Goal: Task Accomplishment & Management: Complete application form

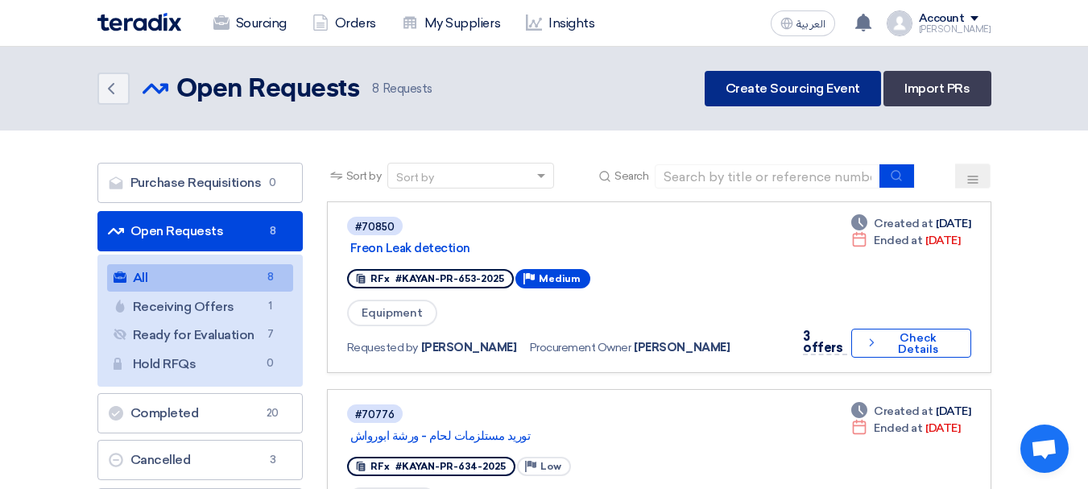
click at [759, 73] on link "Create Sourcing Event" at bounding box center [792, 88] width 176 height 35
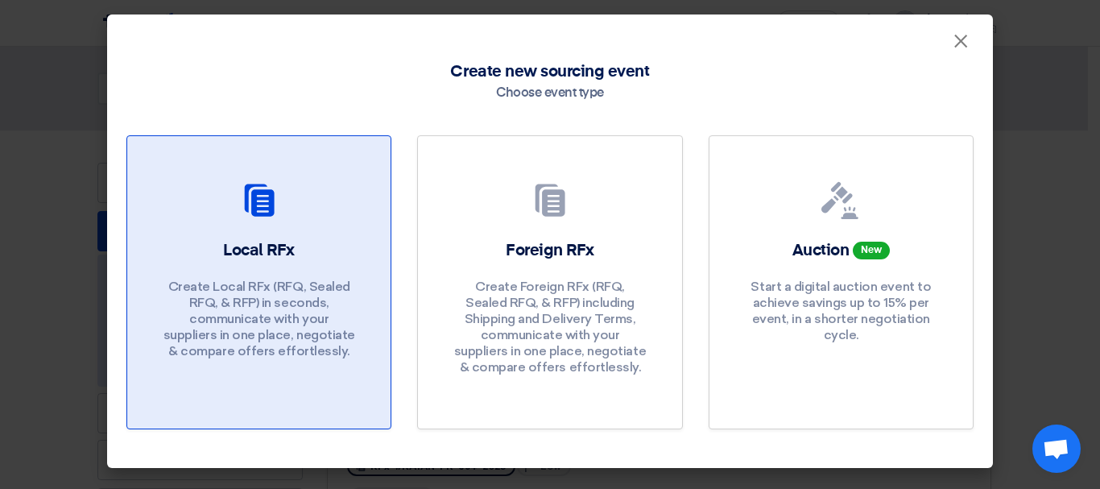
click at [218, 265] on div "Local RFx Create Local RFx (RFQ, Sealed RFQ, & RFP) in seconds, communicate wit…" at bounding box center [259, 303] width 225 height 128
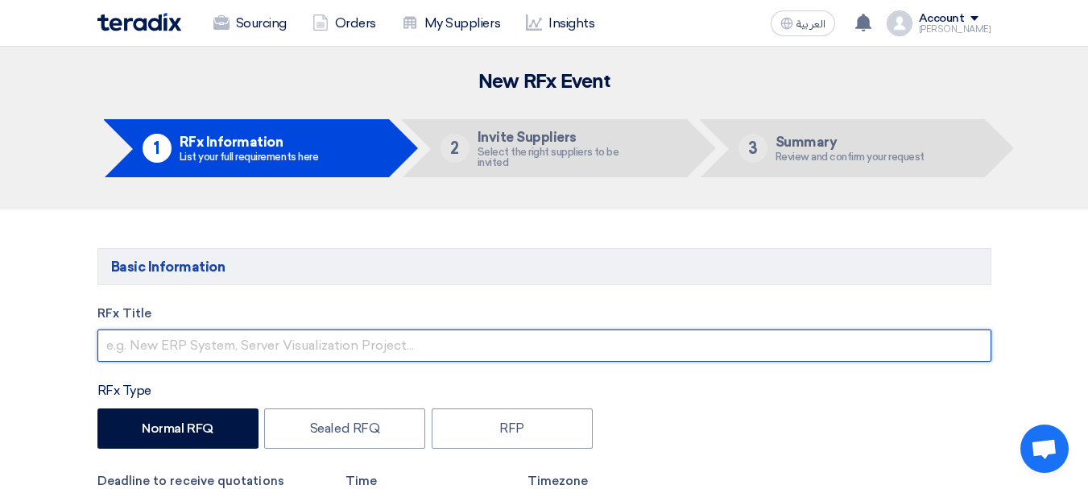
click at [170, 350] on input "text" at bounding box center [544, 345] width 894 height 32
paste input "Q-system Machine"
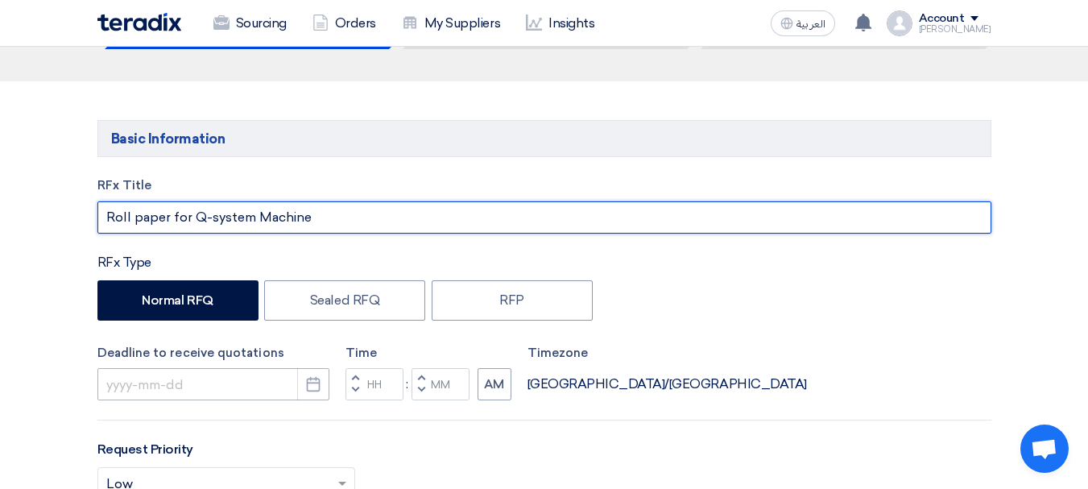
scroll to position [161, 0]
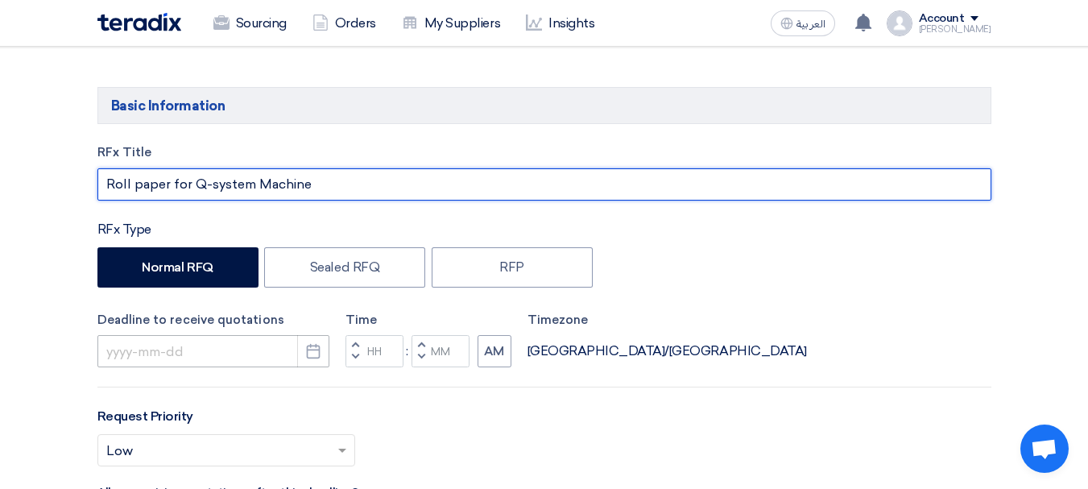
type input "Roll paper for Q-system Machine"
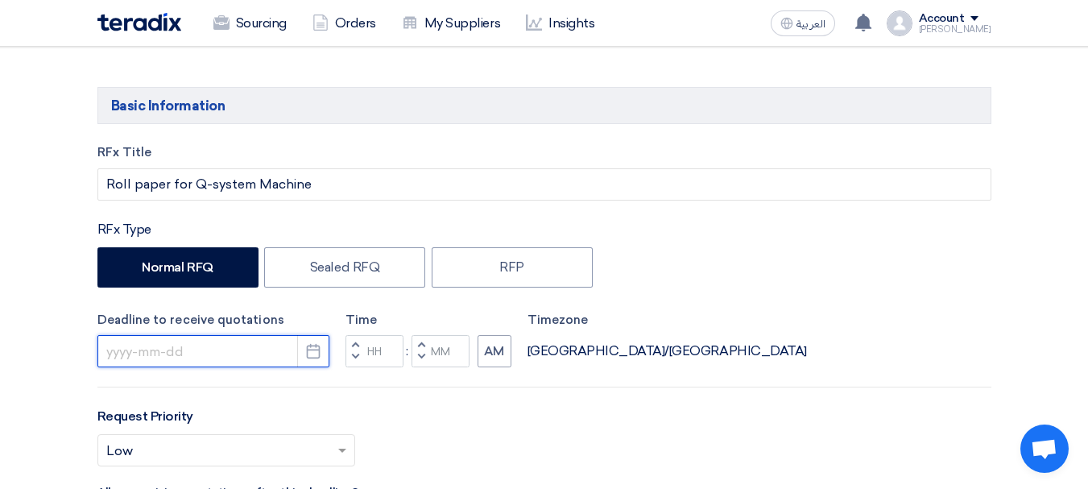
click at [285, 345] on input at bounding box center [213, 351] width 232 height 32
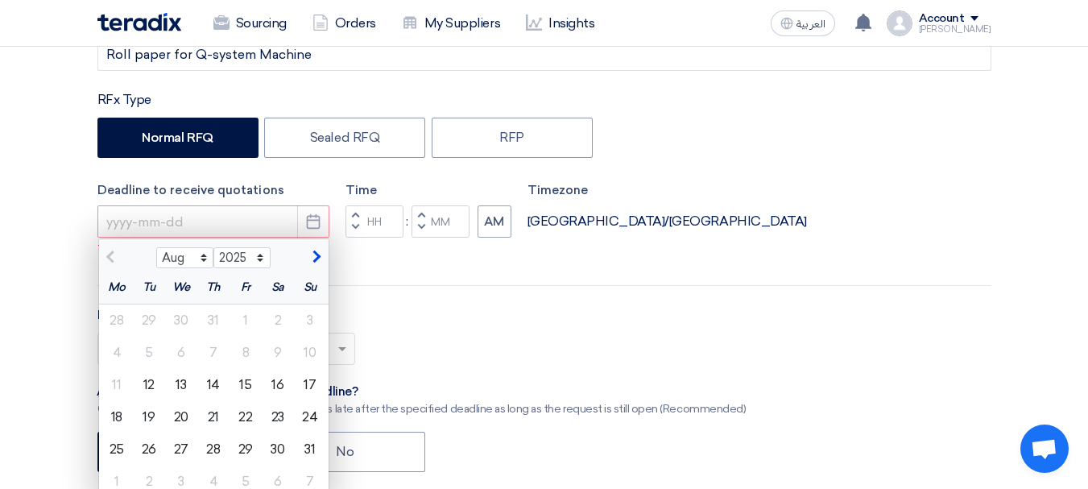
scroll to position [322, 0]
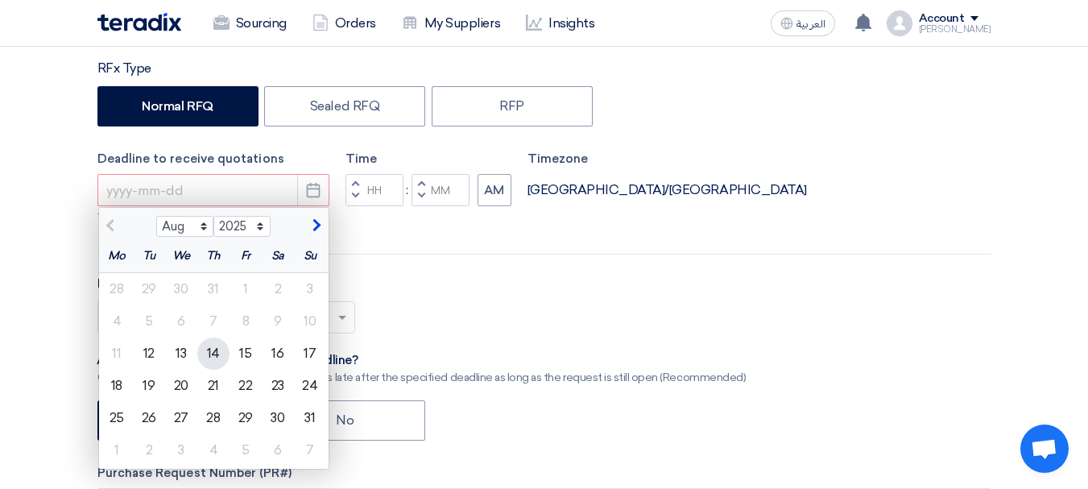
click at [210, 354] on div "14" at bounding box center [213, 353] width 32 height 32
type input "[DATE]"
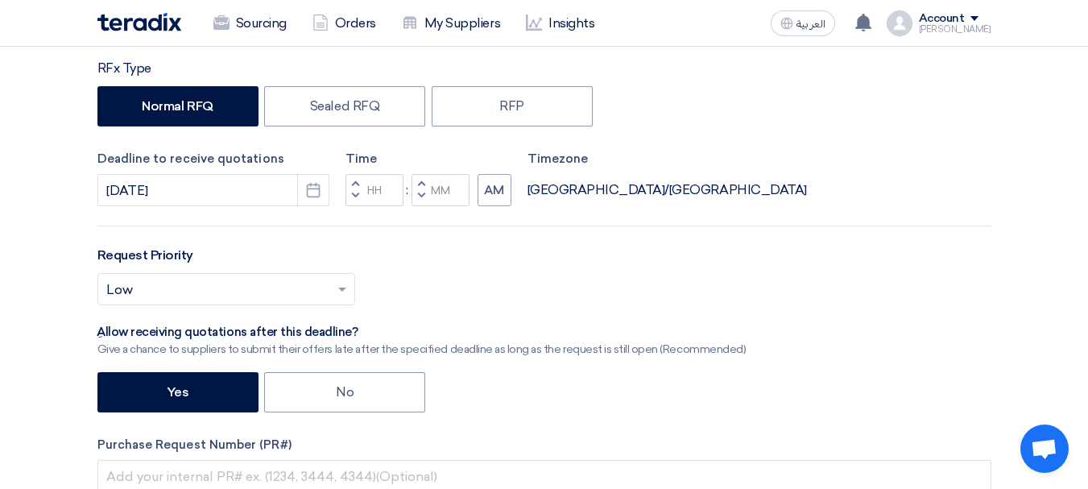
click at [499, 290] on div "Select priority... × Low ×" at bounding box center [544, 295] width 894 height 45
click at [384, 189] on input "Hours" at bounding box center [374, 190] width 58 height 32
type input "05"
click at [445, 185] on input "Minutes" at bounding box center [440, 190] width 58 height 32
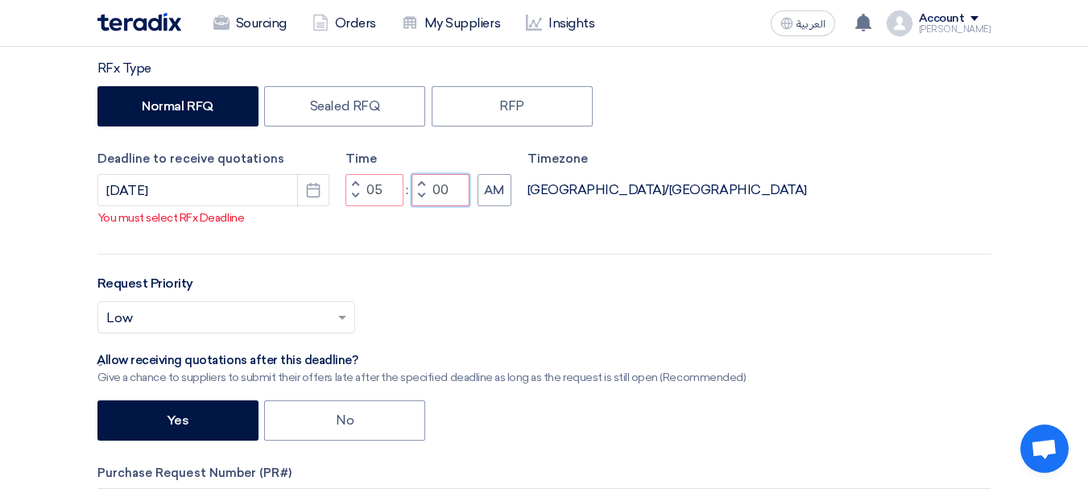
type input "00"
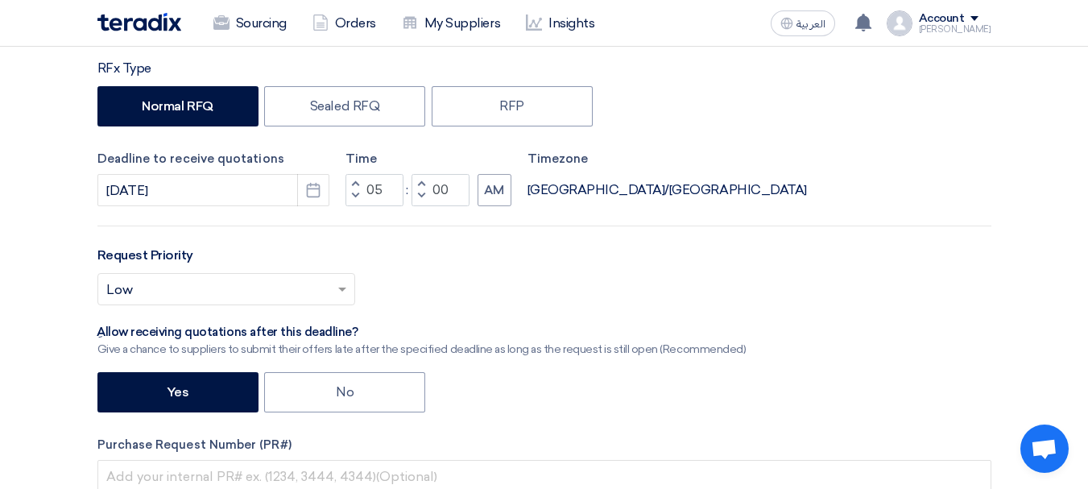
click at [476, 199] on div "Increment hours 05 Decrement hours : Increment minutes 00 Decrement minutes AM" at bounding box center [428, 190] width 166 height 32
click at [502, 197] on button "AM" at bounding box center [494, 190] width 34 height 32
click at [514, 243] on div "RFx Title Roll paper for Q-system Machine RFx Type Normal RFQ Sealed RFQ RFP De…" at bounding box center [544, 307] width 918 height 651
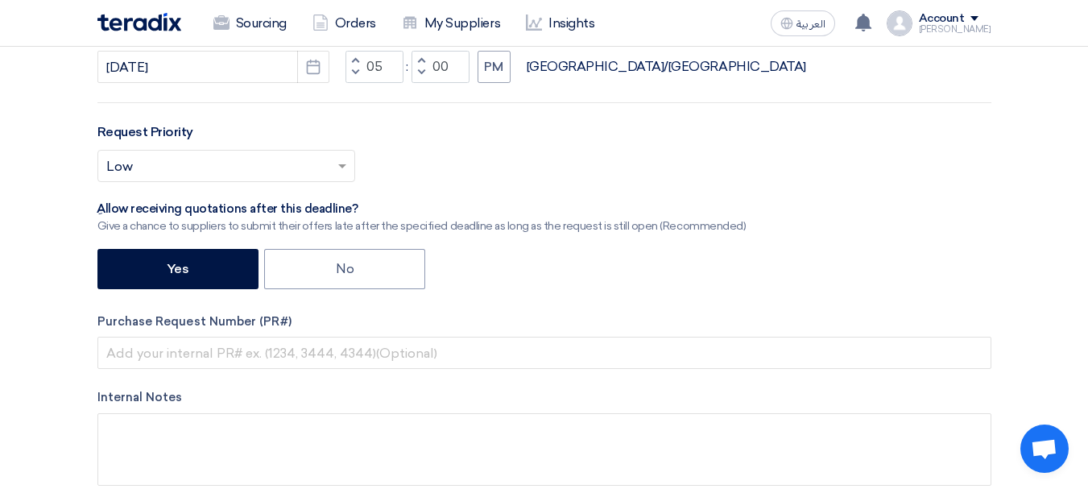
scroll to position [483, 0]
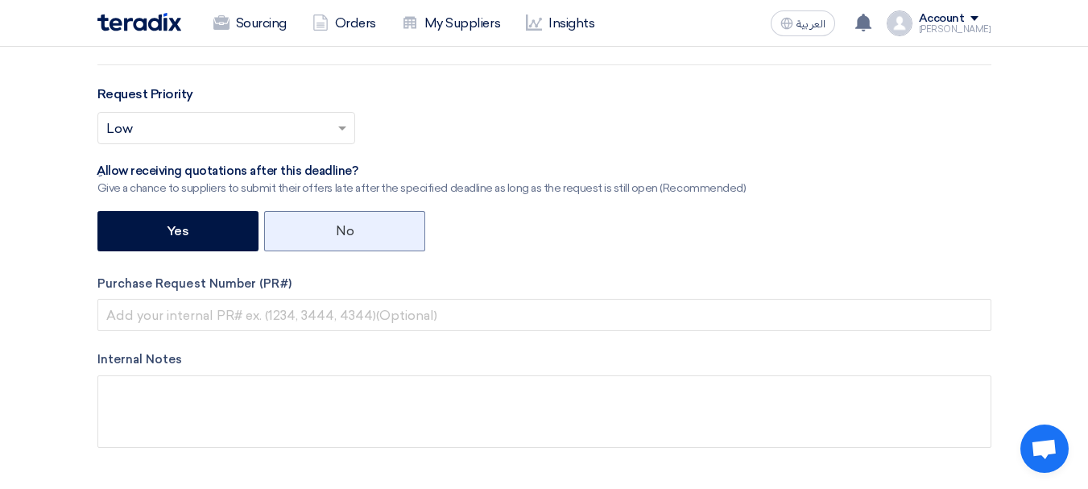
click at [370, 223] on label "No" at bounding box center [344, 231] width 161 height 40
click at [346, 225] on input "No" at bounding box center [341, 230] width 10 height 10
radio input "true"
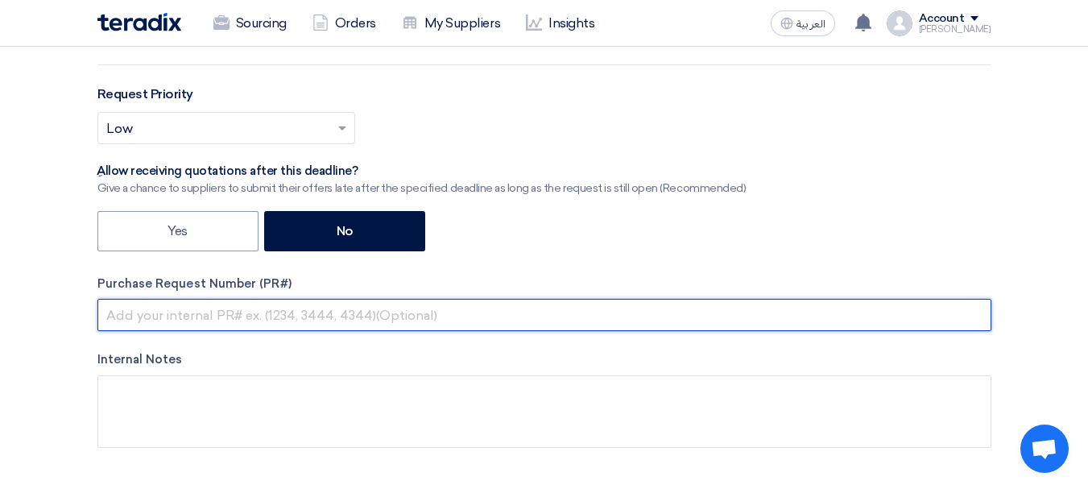
click at [178, 322] on input "text" at bounding box center [544, 315] width 894 height 32
paste input "KAYAN-PR-714-2025"
type input "KAYAN-PR-714-2025"
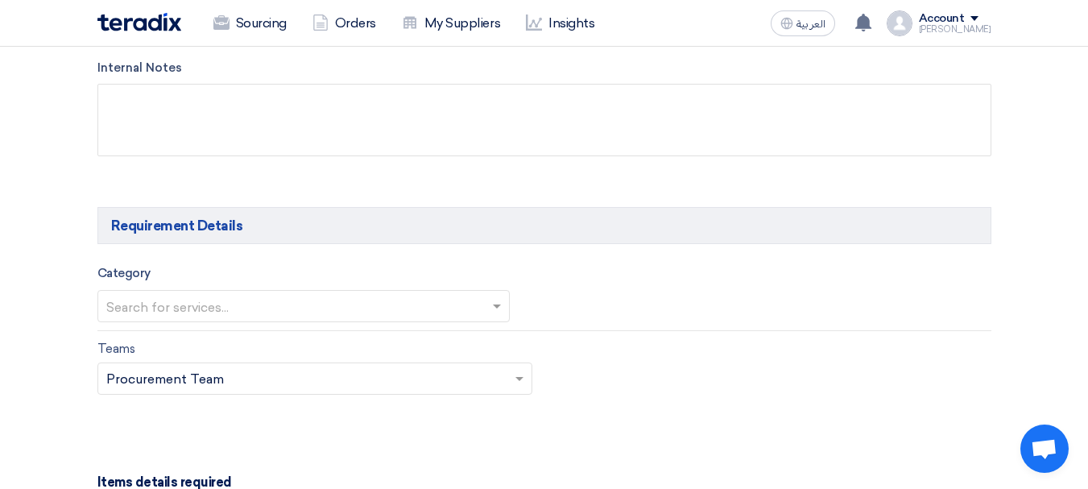
scroll to position [805, 0]
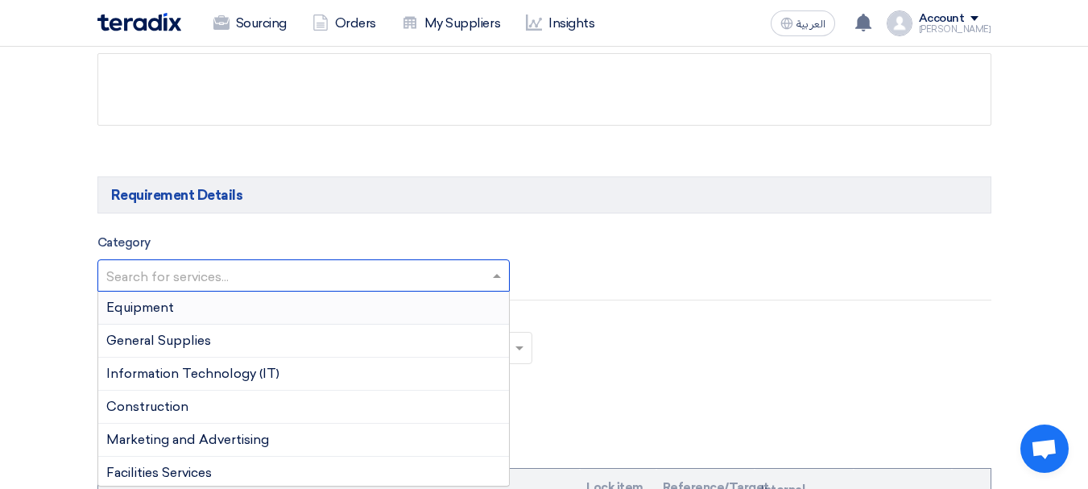
click at [199, 273] on input "text" at bounding box center [295, 277] width 378 height 27
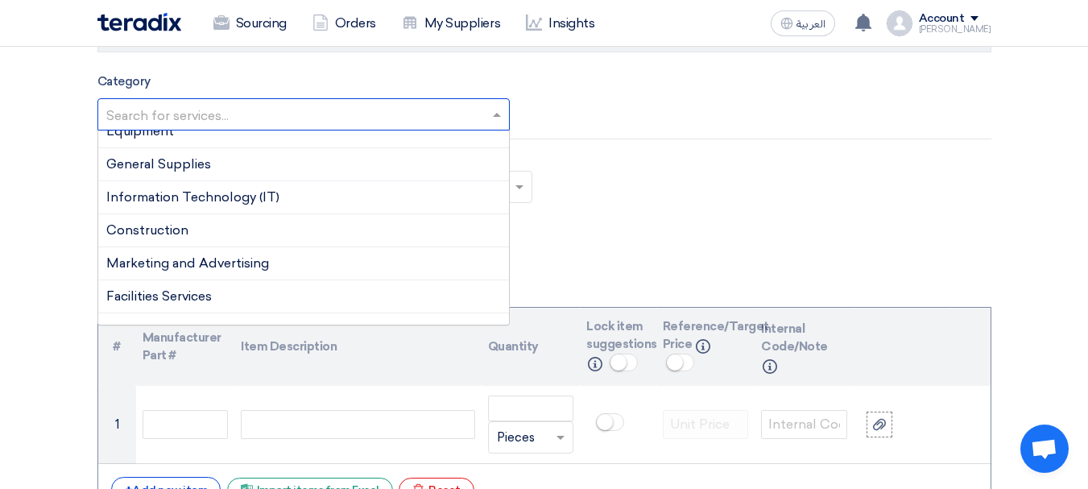
scroll to position [0, 0]
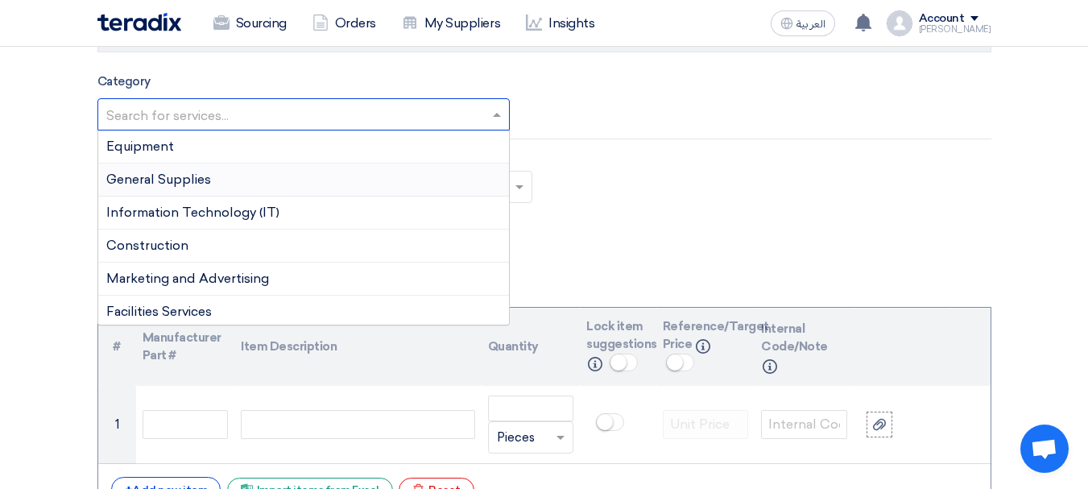
click at [335, 176] on div "General Supplies" at bounding box center [303, 179] width 411 height 33
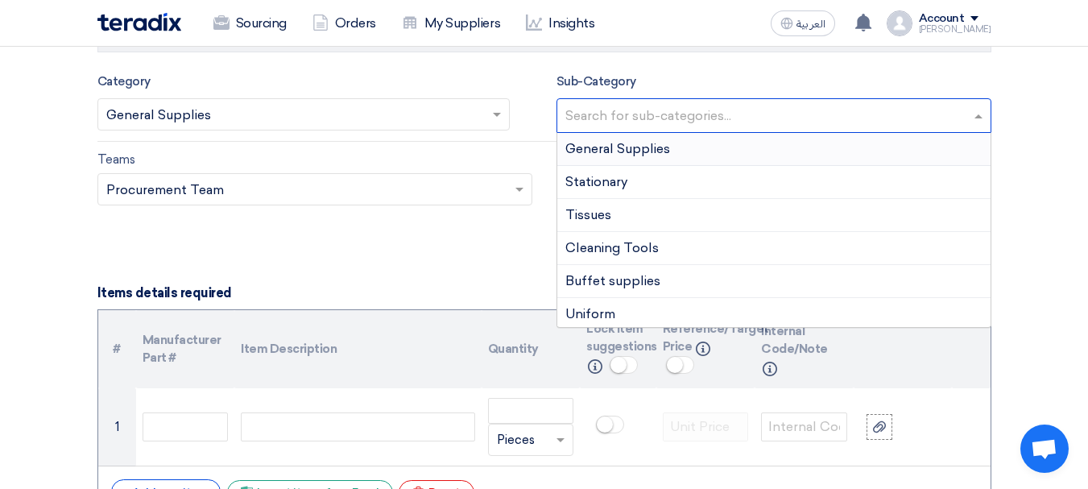
click at [607, 114] on input "text" at bounding box center [775, 117] width 421 height 27
click at [706, 185] on div "Stationary" at bounding box center [773, 182] width 433 height 33
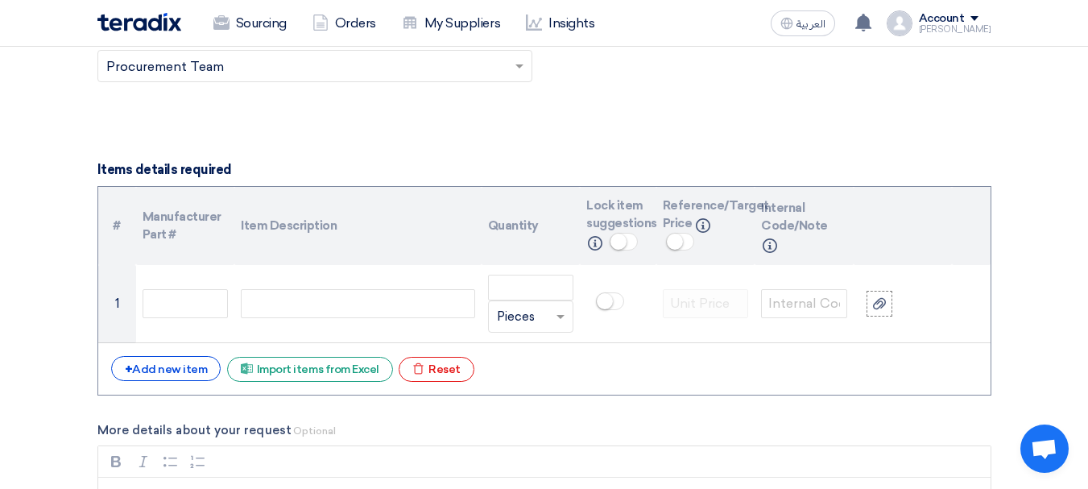
scroll to position [1127, 0]
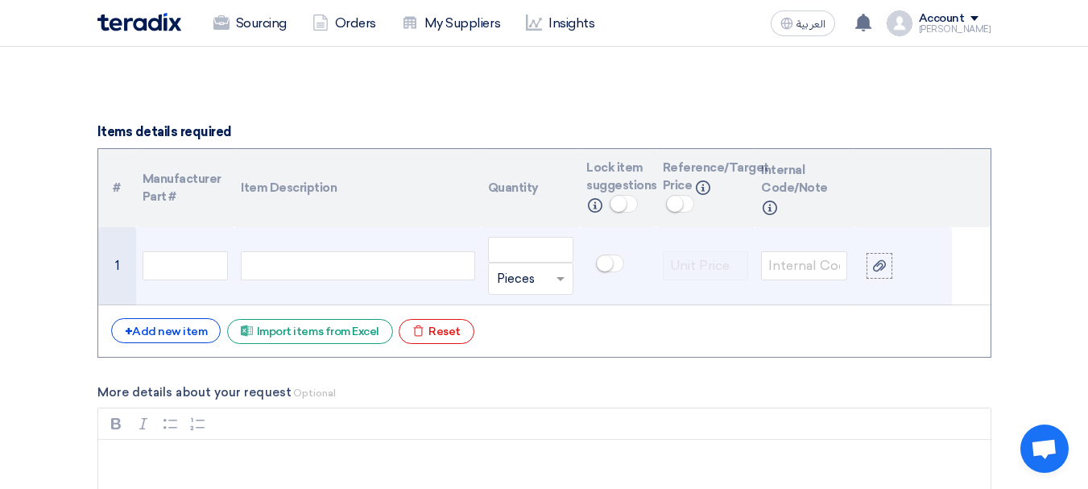
click at [285, 258] on div at bounding box center [357, 265] width 233 height 29
paste div
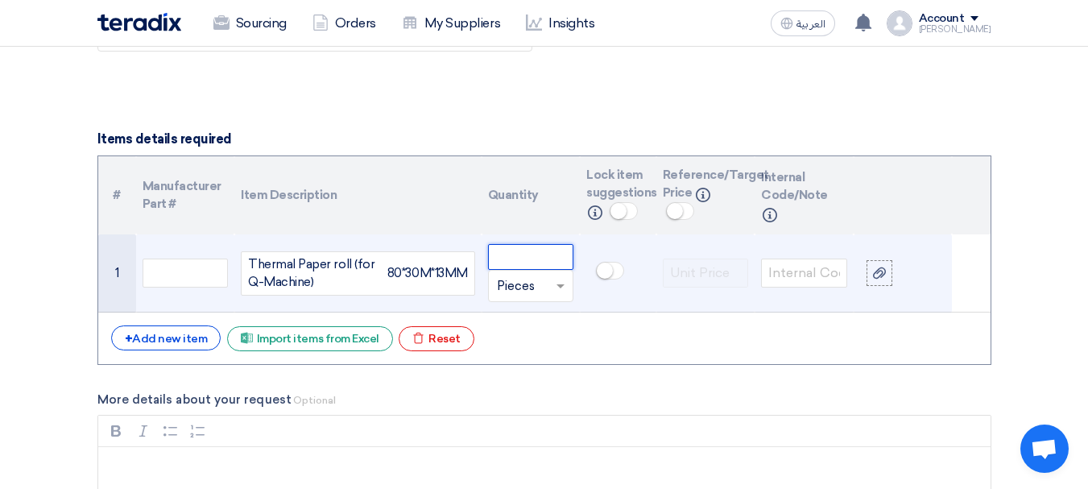
click at [537, 250] on input "number" at bounding box center [531, 257] width 86 height 26
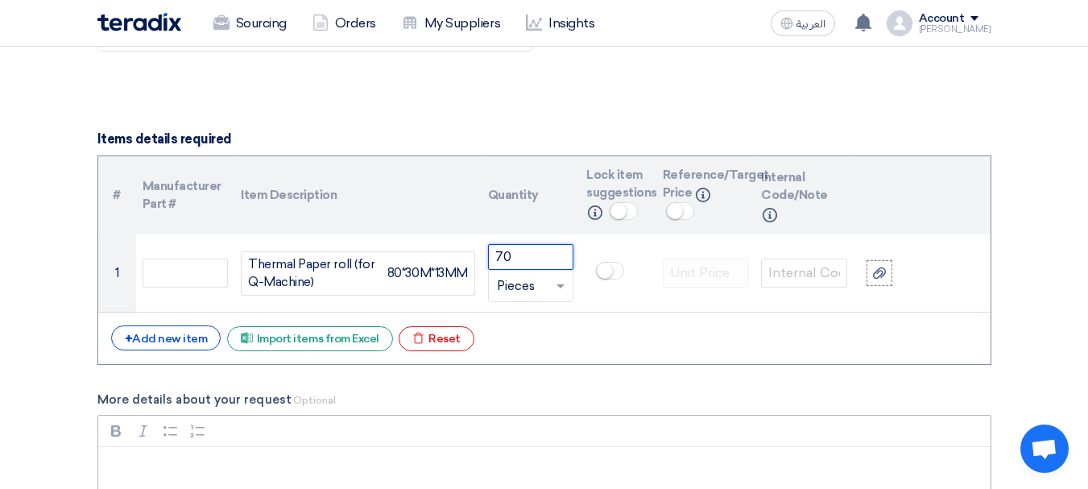
click at [570, 415] on div "Bold (CTRL+B) Bold Italic (CTRL+I) Italic Bulleted List Bulleted List Numbered …" at bounding box center [544, 430] width 892 height 31
type input "70"
click at [539, 391] on label "More details about your request Optional" at bounding box center [544, 399] width 894 height 19
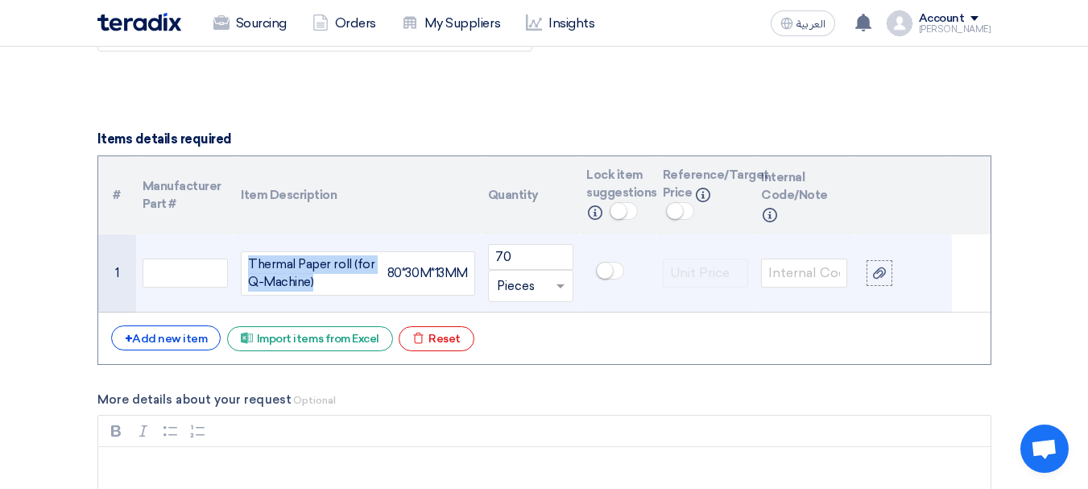
drag, startPoint x: 313, startPoint y: 288, endPoint x: 217, endPoint y: 244, distance: 105.5
click at [217, 244] on tr "1 Thermal Paper roll (for Q-Machine) 80*30M*13MM 70 Unit × Pieces" at bounding box center [544, 273] width 892 height 78
copy div "Thermal Paper roll (for Q-Machine) 80*30M*13MM"
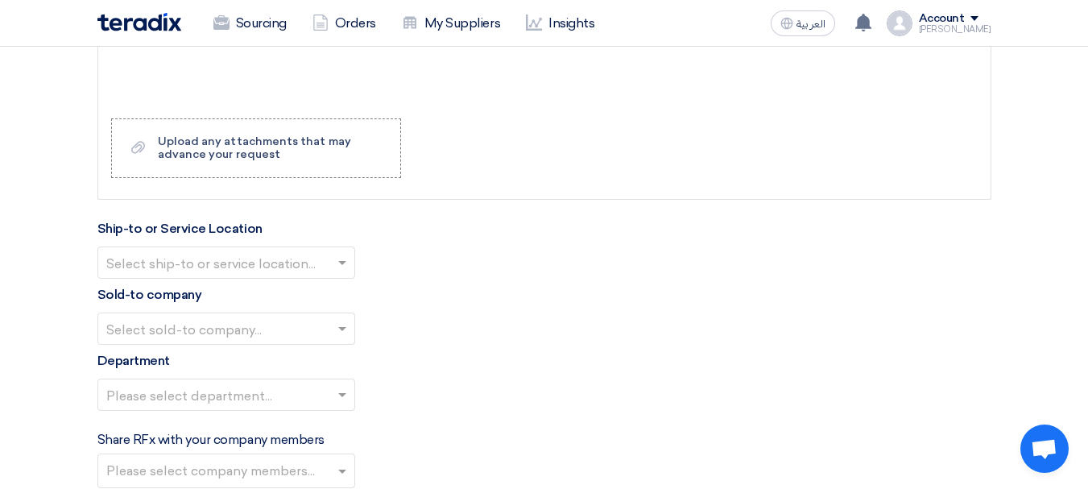
scroll to position [1610, 0]
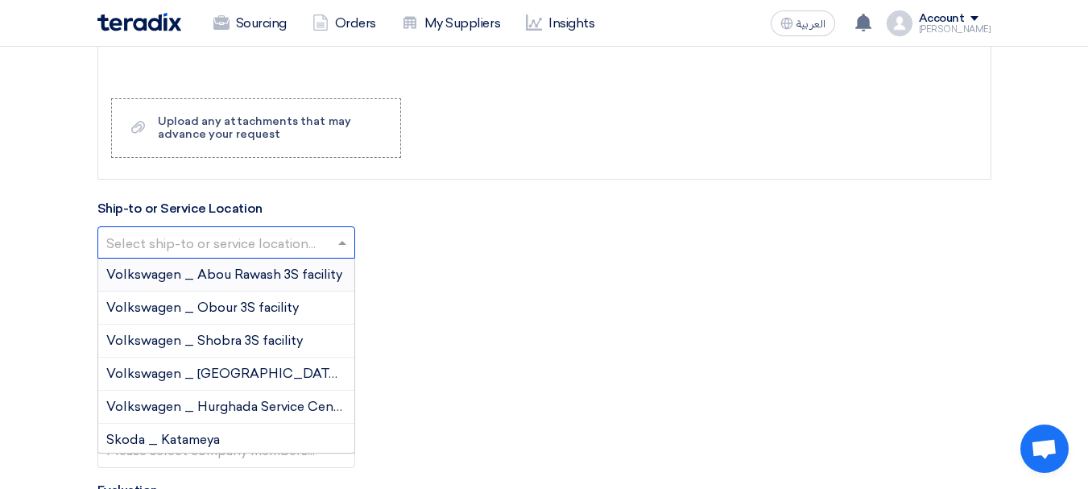
click at [254, 251] on input "text" at bounding box center [218, 244] width 224 height 27
click at [257, 276] on span "Volkswagen _ Abou Rawash 3S facility" at bounding box center [224, 273] width 236 height 15
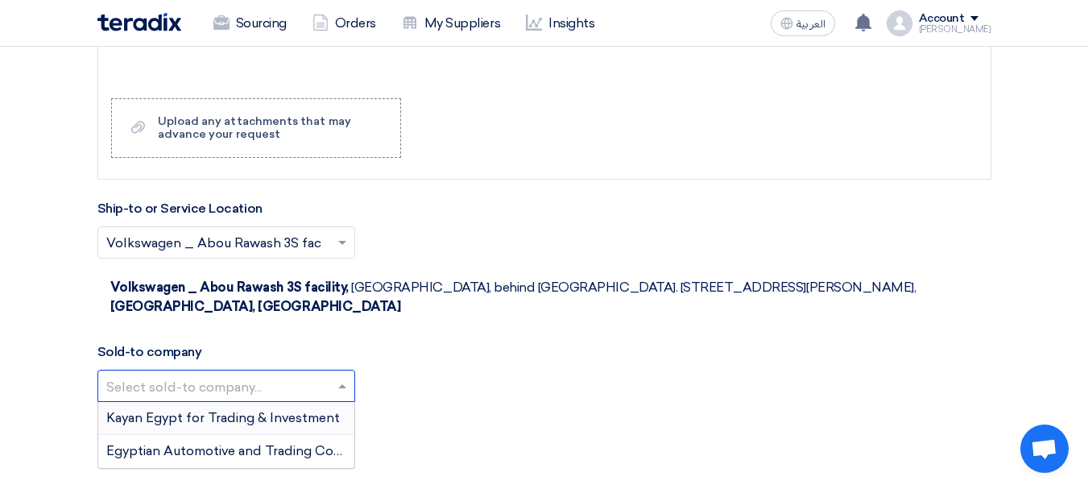
click at [245, 374] on input "text" at bounding box center [218, 387] width 224 height 27
click at [250, 443] on span "Egyptian Automotive and Trading Company" at bounding box center [240, 450] width 268 height 15
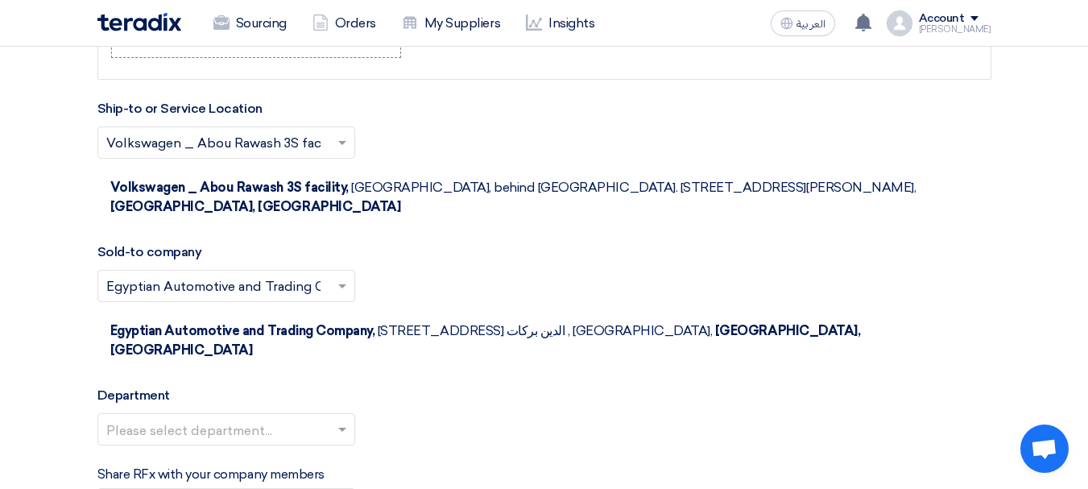
scroll to position [1771, 0]
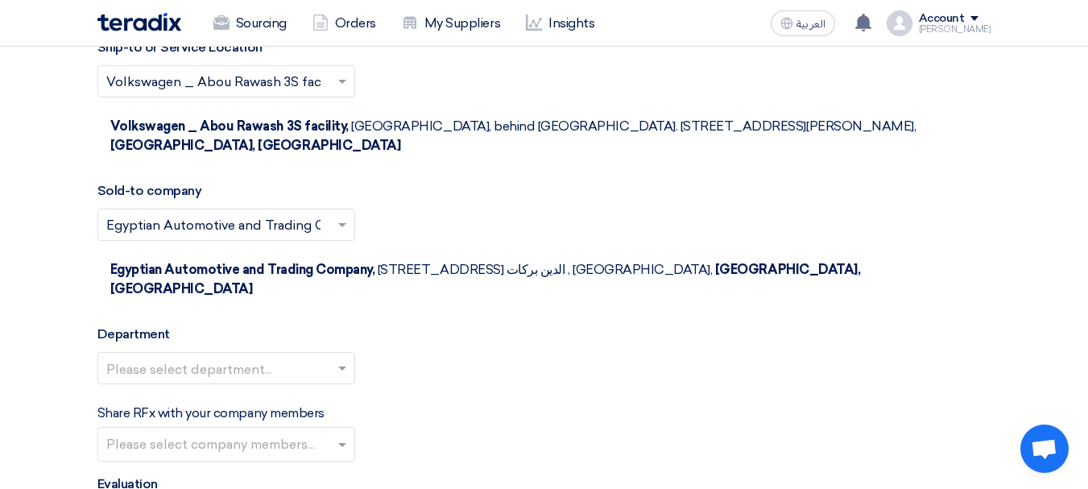
click at [171, 357] on input "text" at bounding box center [218, 370] width 224 height 27
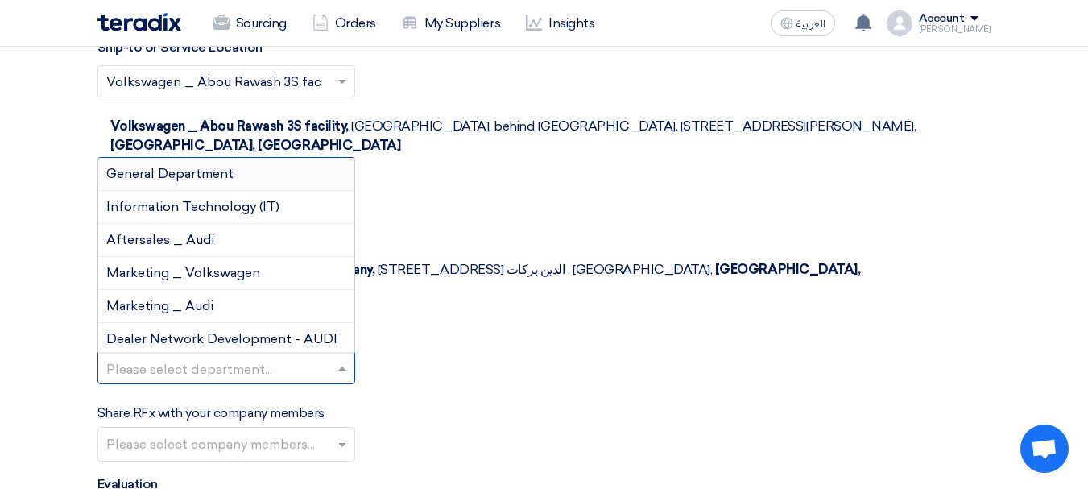
click at [199, 158] on div "General Department" at bounding box center [226, 174] width 256 height 33
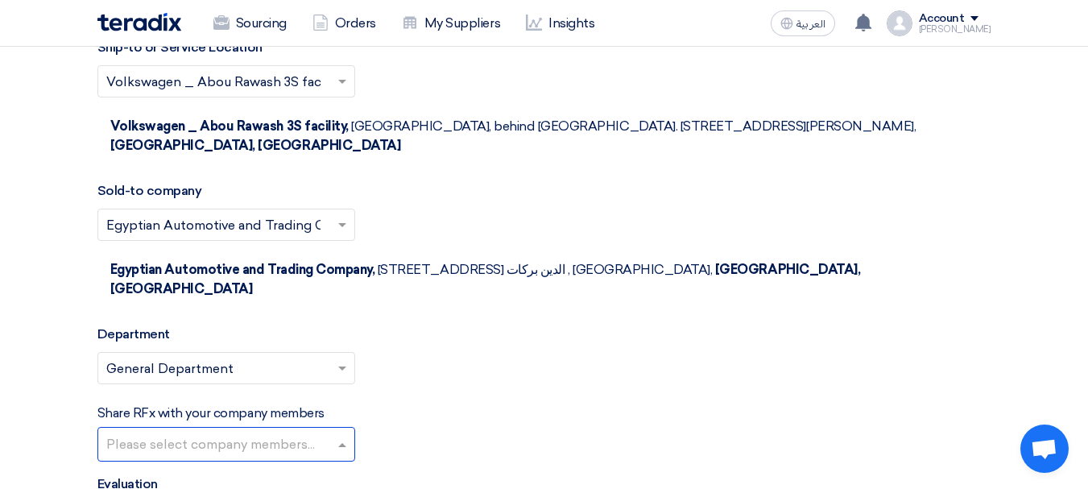
click at [145, 432] on input "text" at bounding box center [228, 445] width 244 height 27
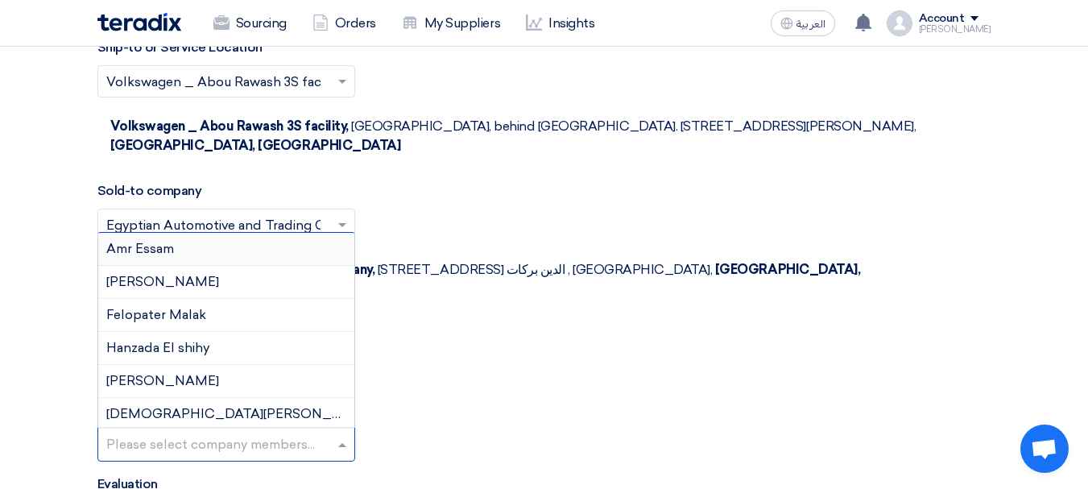
click at [140, 432] on input "text" at bounding box center [228, 445] width 244 height 27
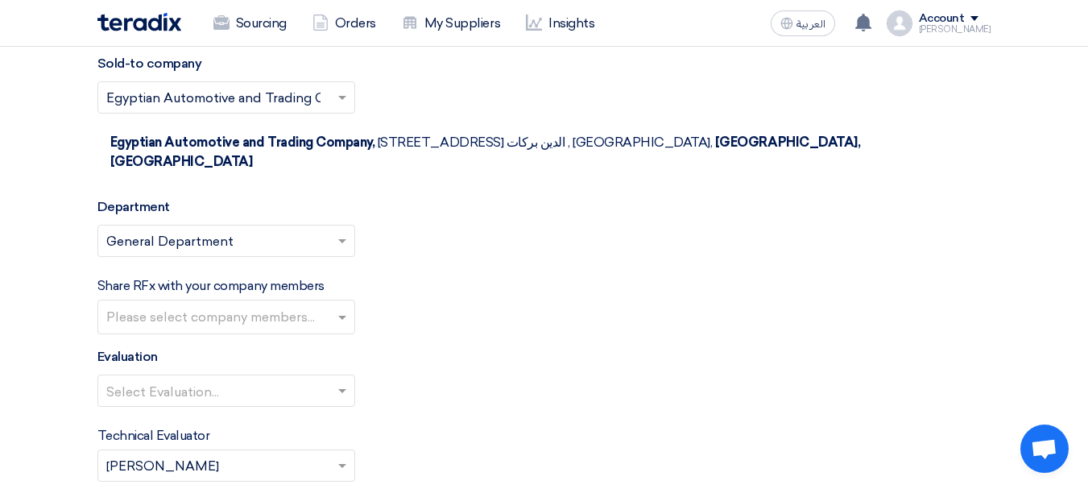
scroll to position [1932, 0]
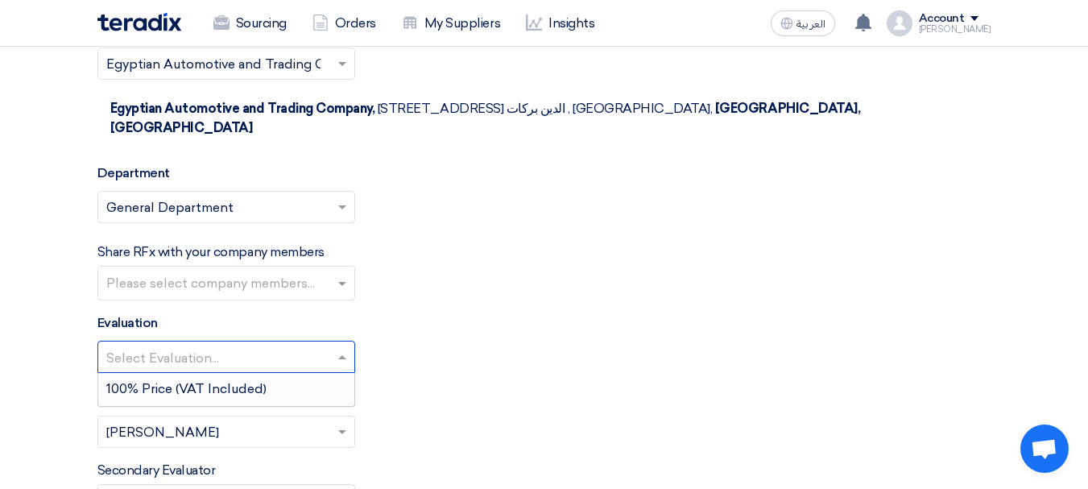
click at [138, 345] on input "text" at bounding box center [218, 358] width 224 height 27
click at [162, 381] on span "100% Price (VAT Included)" at bounding box center [186, 388] width 160 height 15
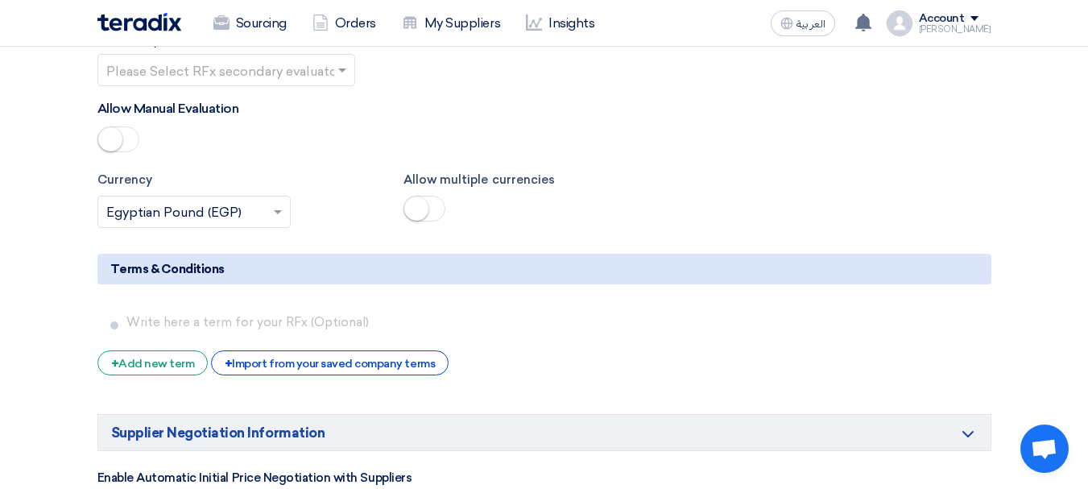
scroll to position [2374, 0]
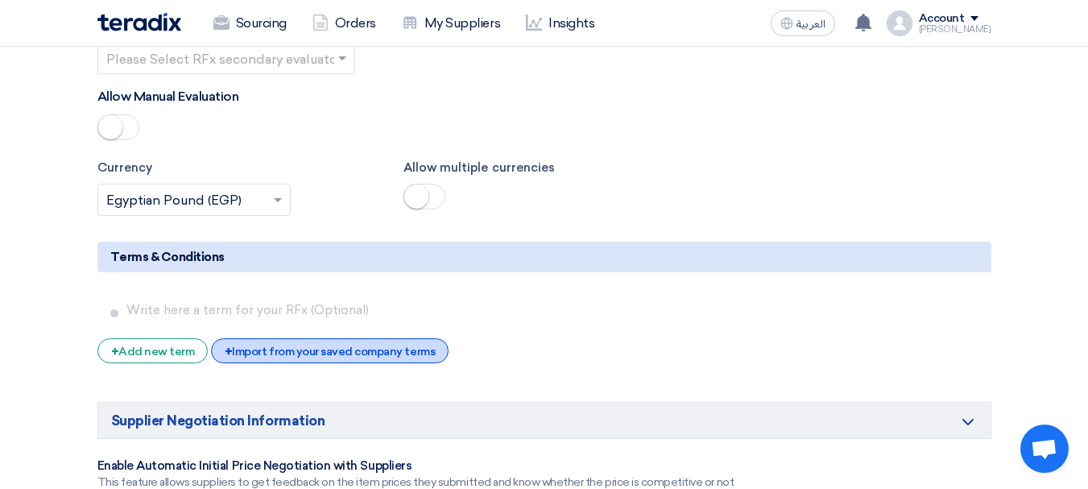
click at [316, 338] on div "+ Import from your saved company terms" at bounding box center [329, 350] width 237 height 25
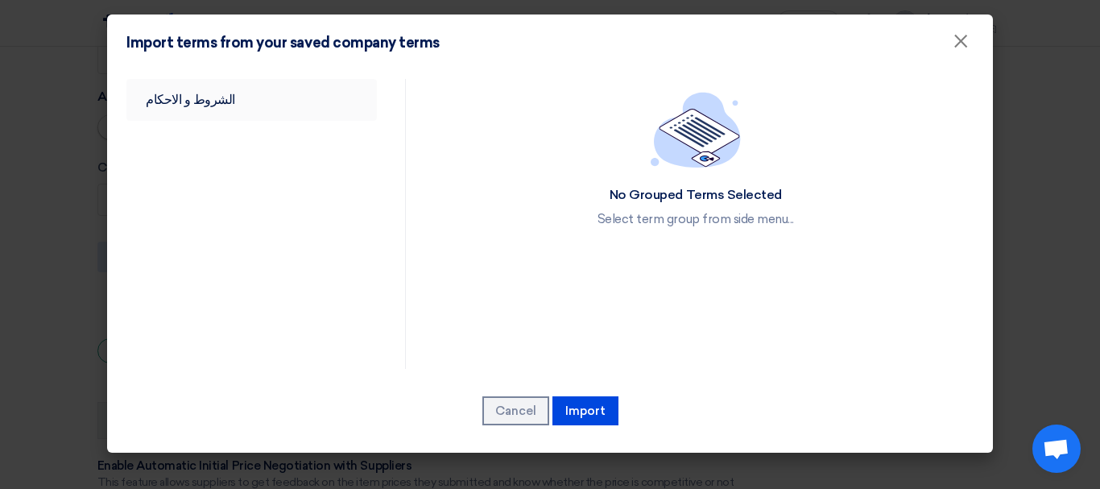
click at [197, 102] on link "الشروط و الاحكام" at bounding box center [251, 100] width 250 height 42
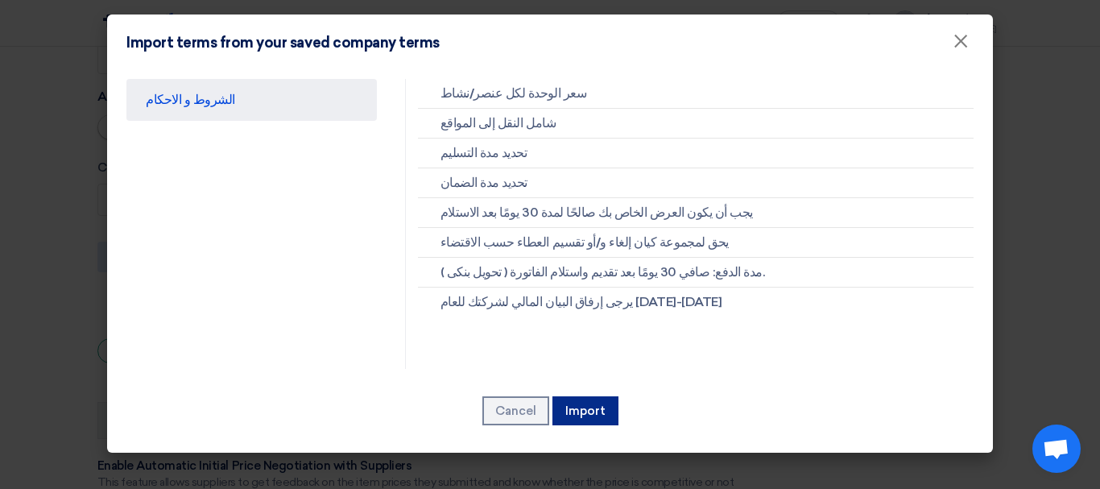
click at [597, 408] on button "Import" at bounding box center [585, 410] width 66 height 29
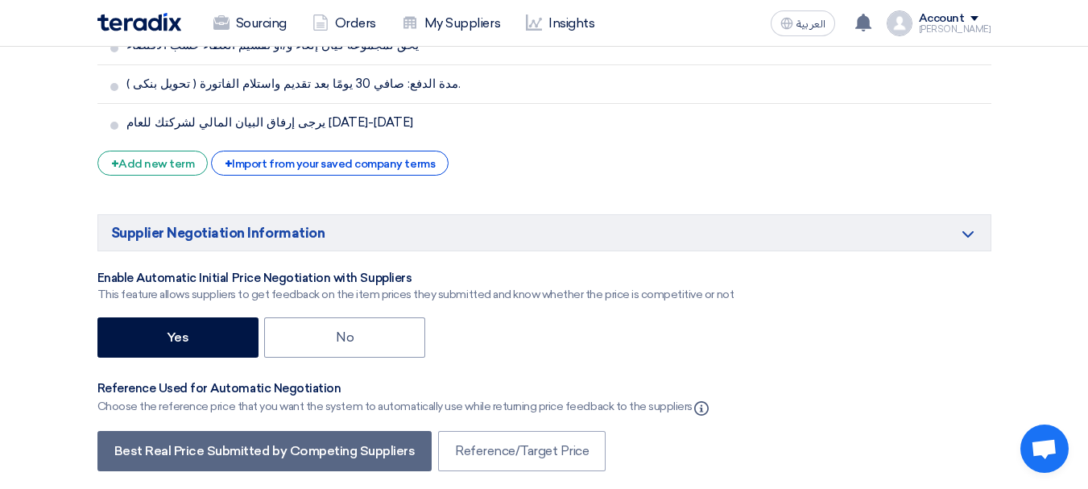
scroll to position [2839, 0]
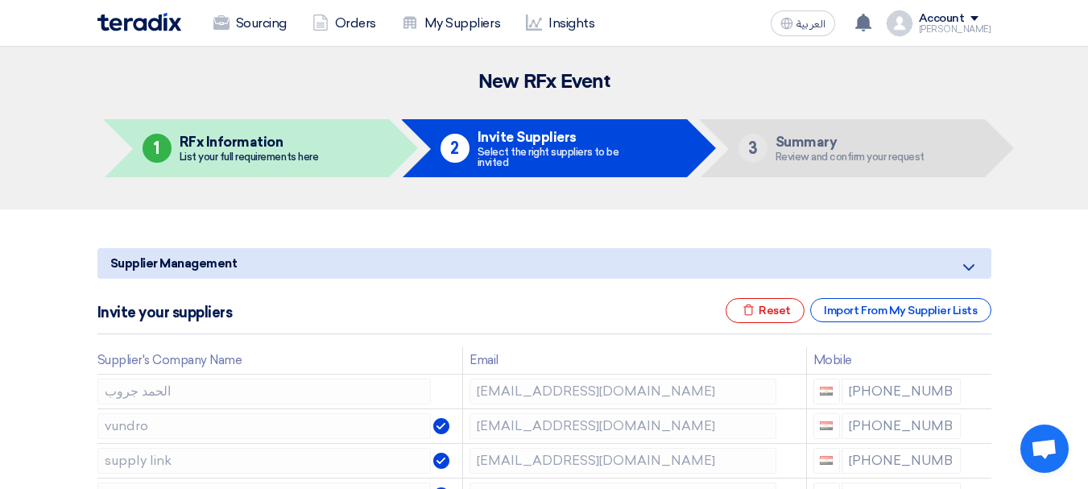
scroll to position [161, 0]
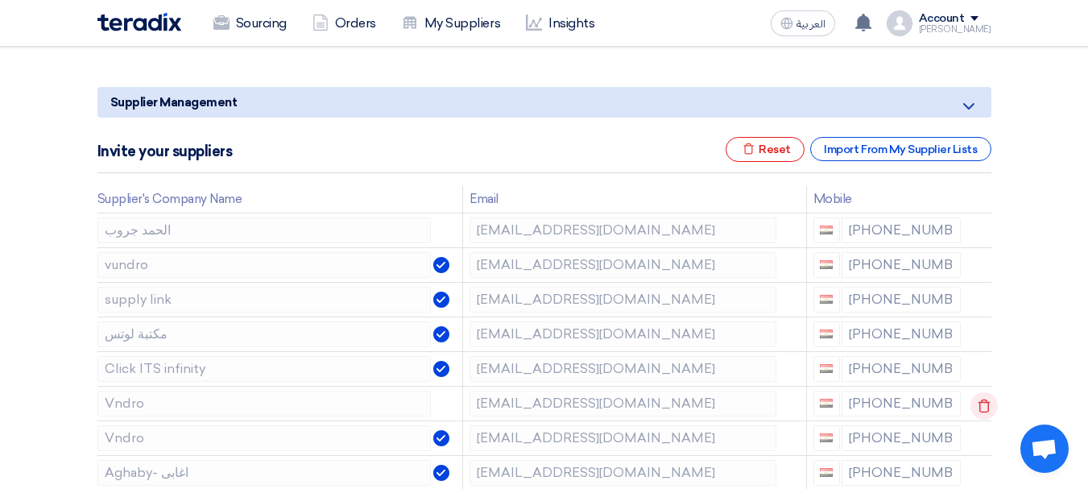
click at [985, 400] on use at bounding box center [984, 405] width 12 height 14
click at [983, 436] on use at bounding box center [984, 440] width 12 height 14
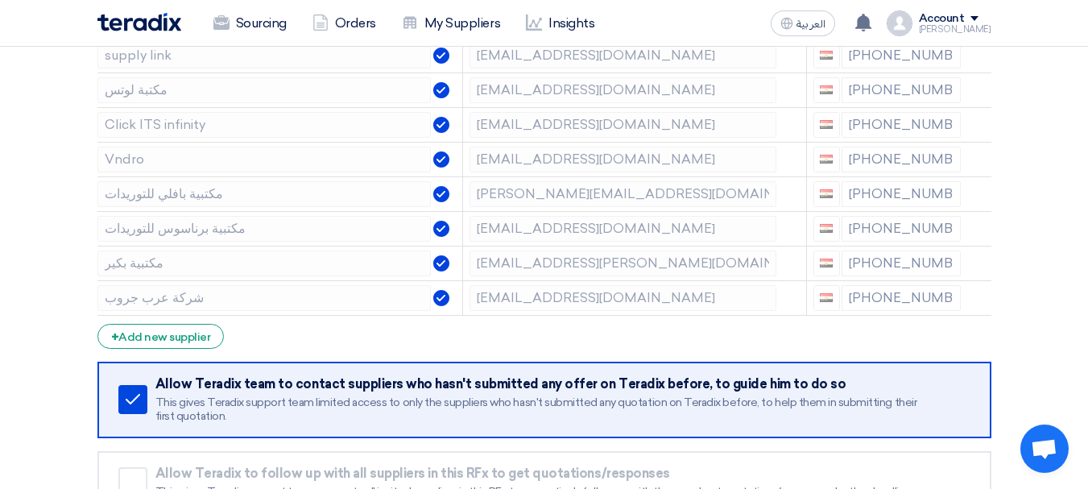
scroll to position [390, 0]
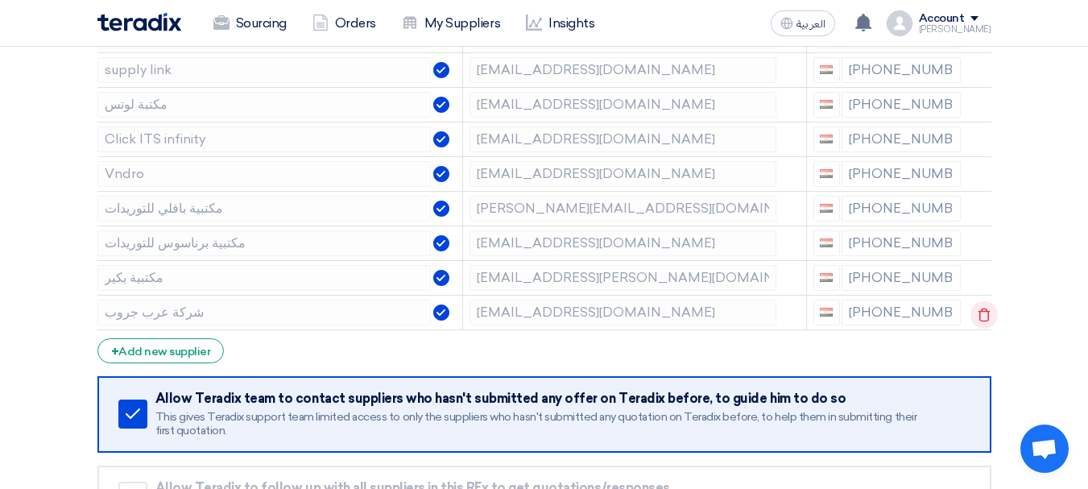
click at [980, 309] on use at bounding box center [984, 315] width 12 height 14
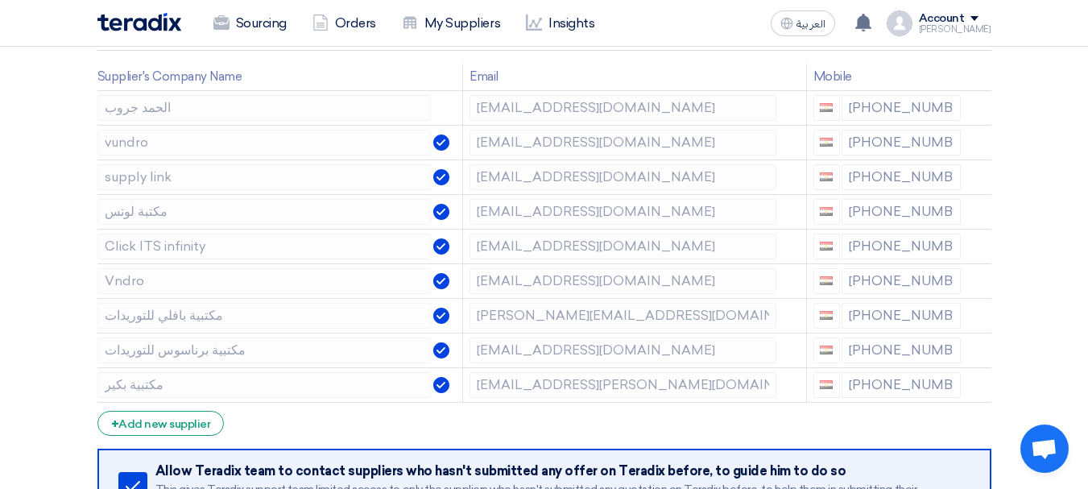
scroll to position [276, 0]
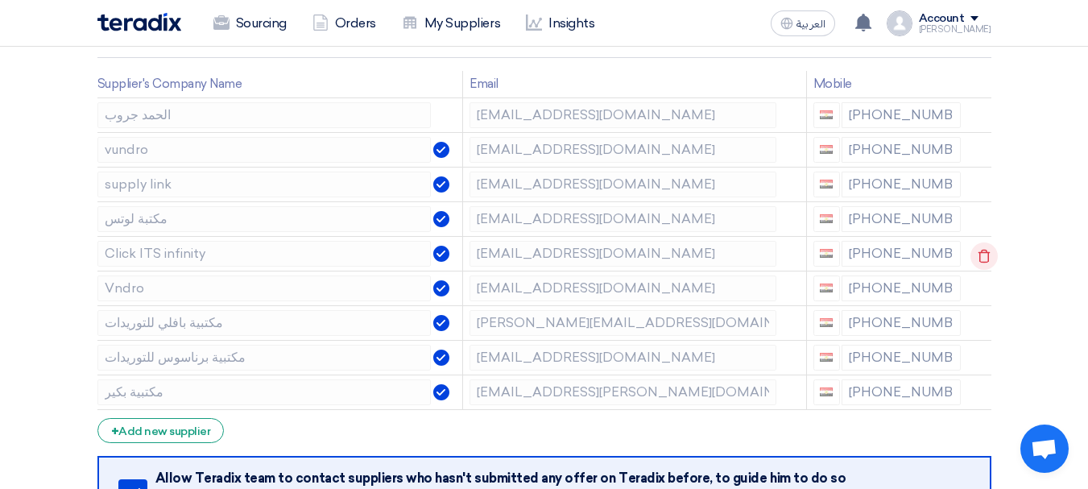
click at [981, 252] on use at bounding box center [984, 256] width 12 height 14
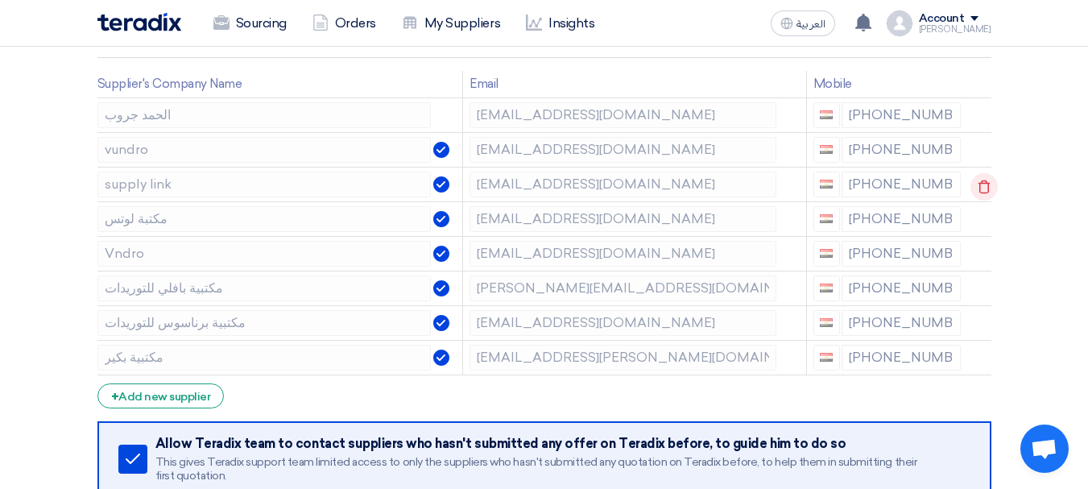
click at [981, 180] on icon at bounding box center [983, 186] width 27 height 27
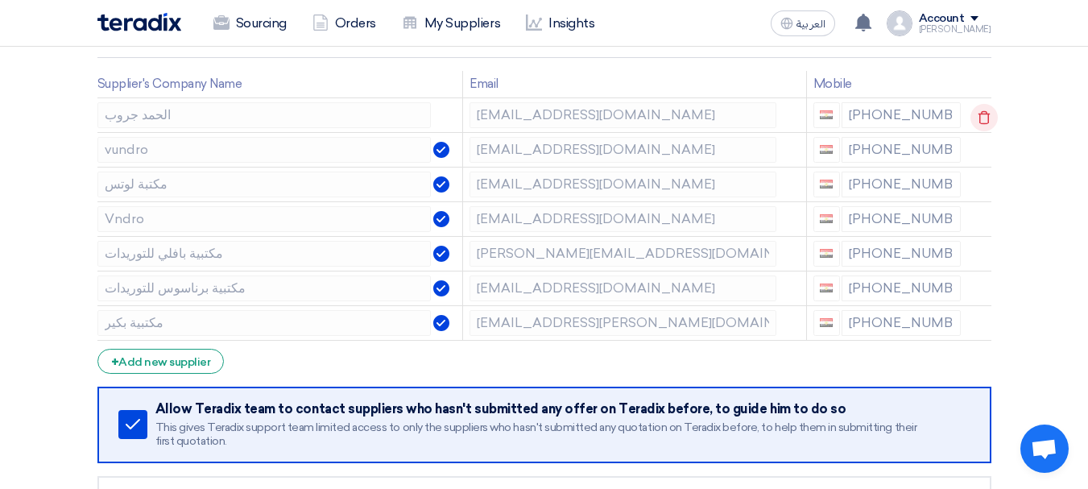
click at [977, 111] on icon at bounding box center [983, 117] width 27 height 27
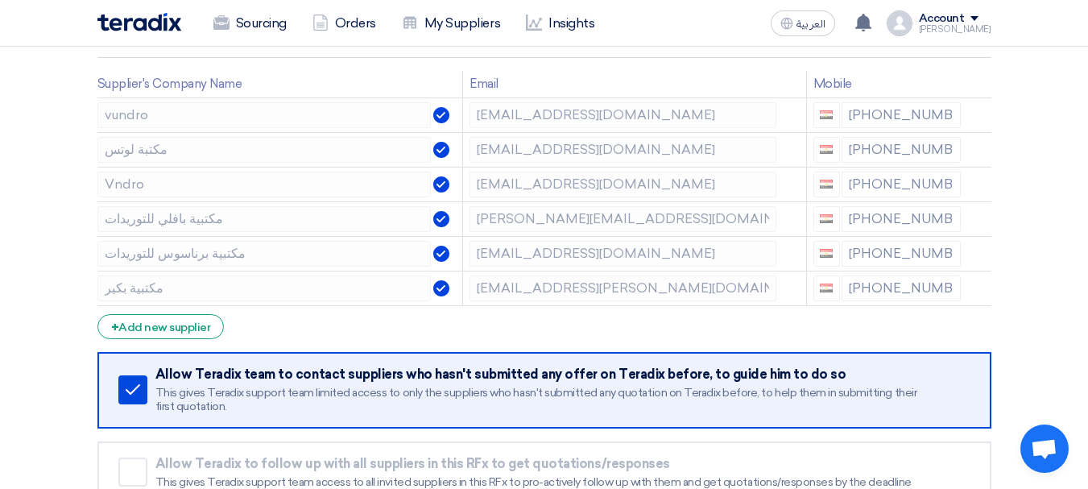
click at [0, 0] on icon at bounding box center [0, 0] width 0 height 0
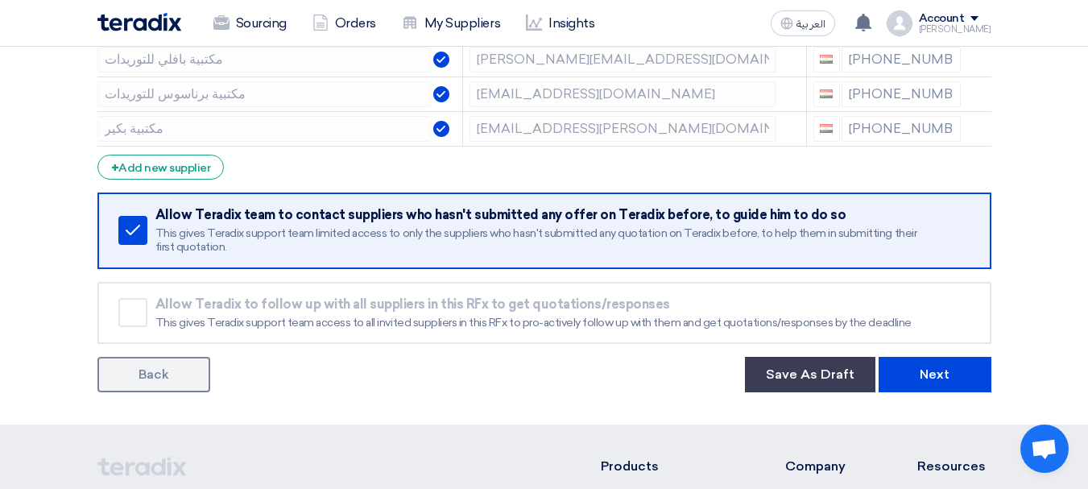
scroll to position [379, 0]
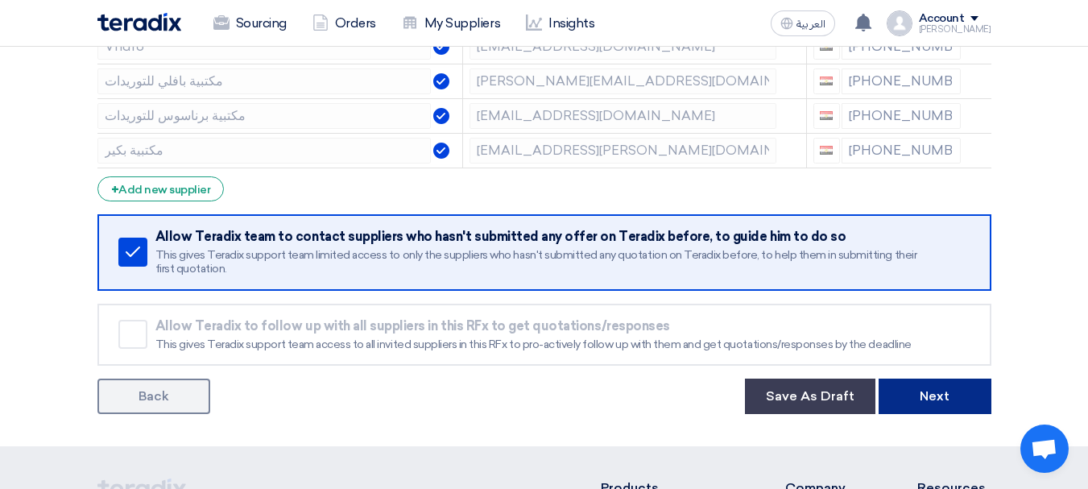
click at [948, 390] on button "Next" at bounding box center [934, 395] width 113 height 35
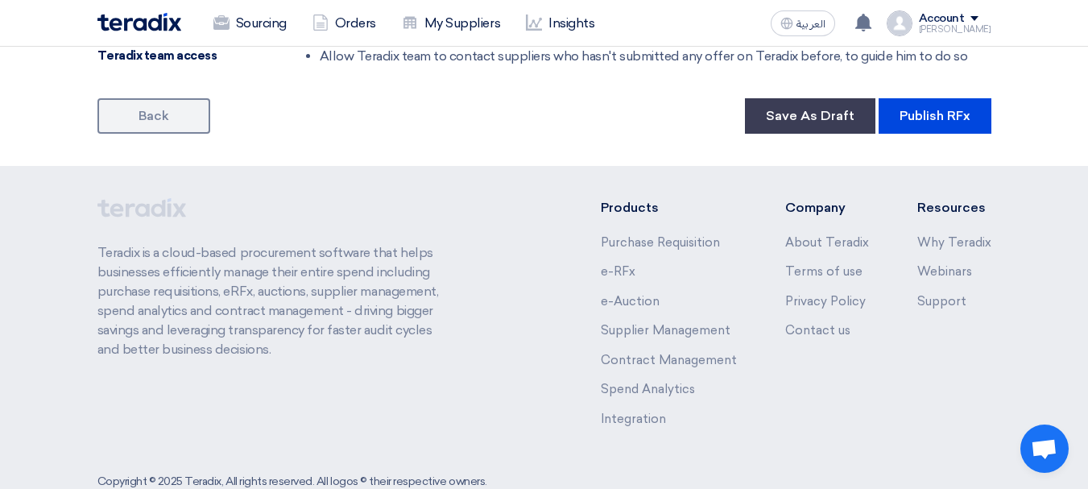
scroll to position [1449, 0]
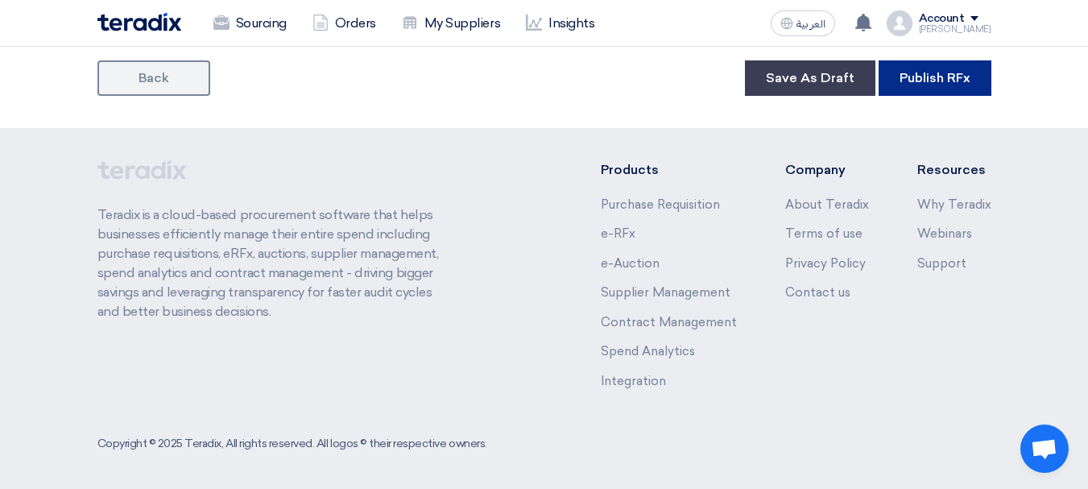
click at [930, 66] on button "Publish RFx" at bounding box center [934, 77] width 113 height 35
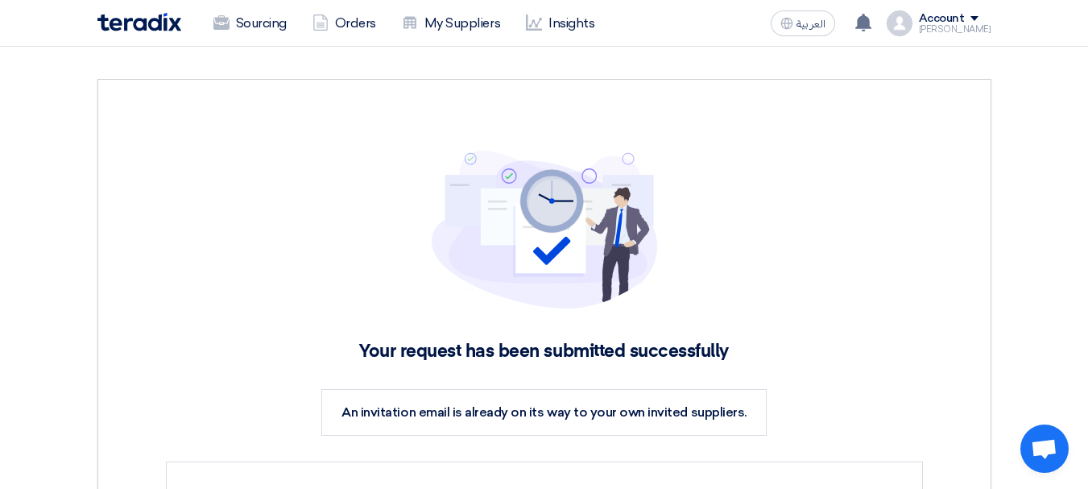
click at [132, 16] on img at bounding box center [139, 22] width 84 height 19
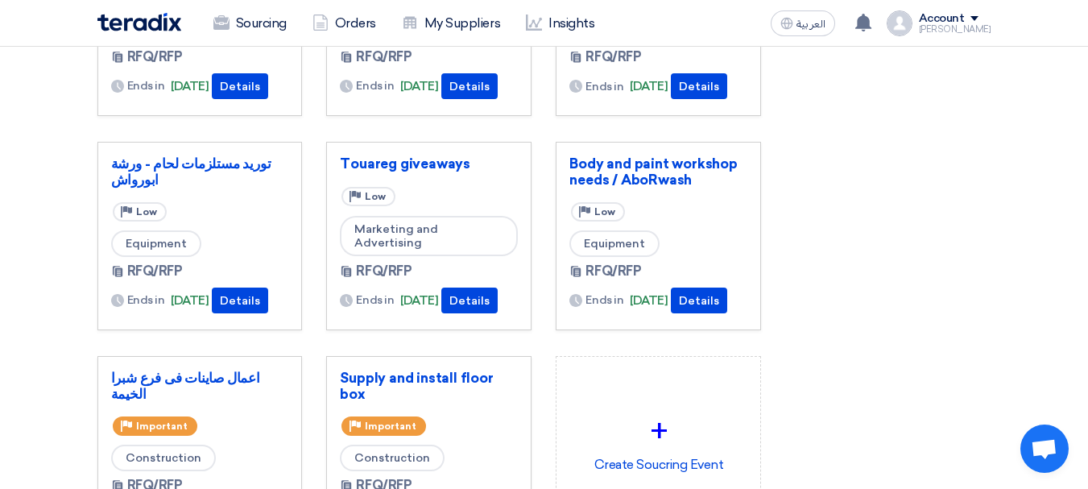
scroll to position [208, 0]
